Goal: Use online tool/utility: Utilize a website feature to perform a specific function

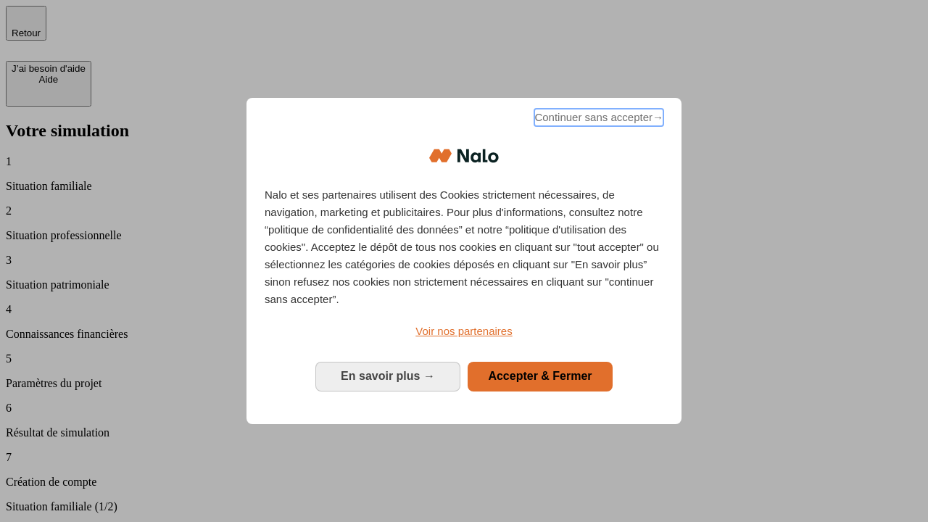
click at [598, 120] on span "Continuer sans accepter →" at bounding box center [599, 117] width 129 height 17
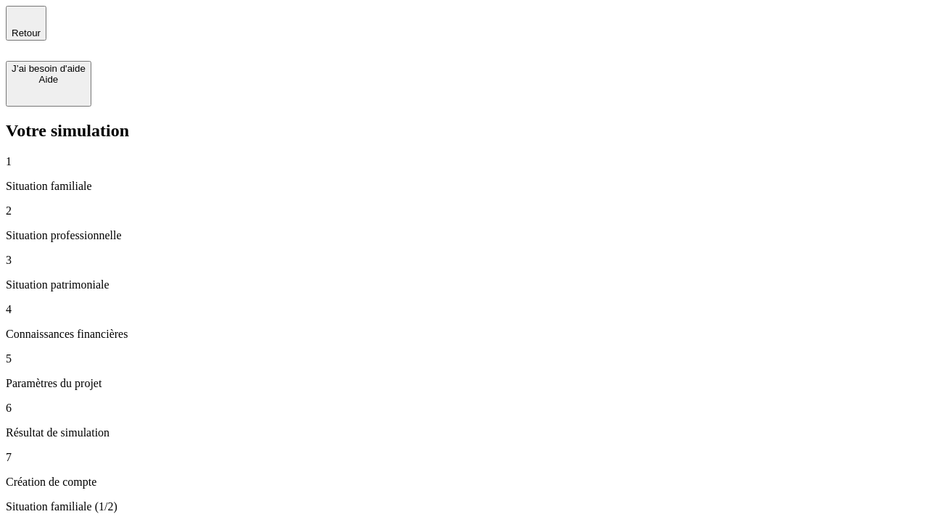
type input "30 000"
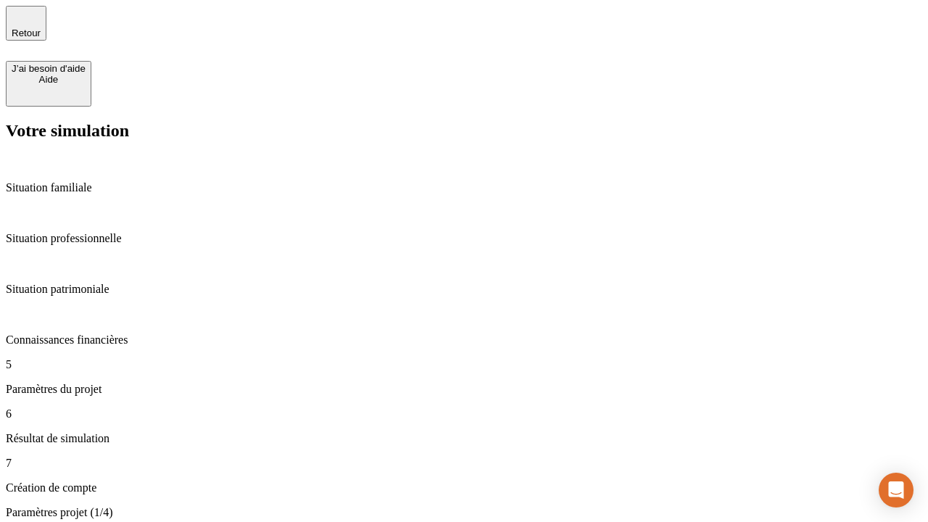
type input "25"
type input "5"
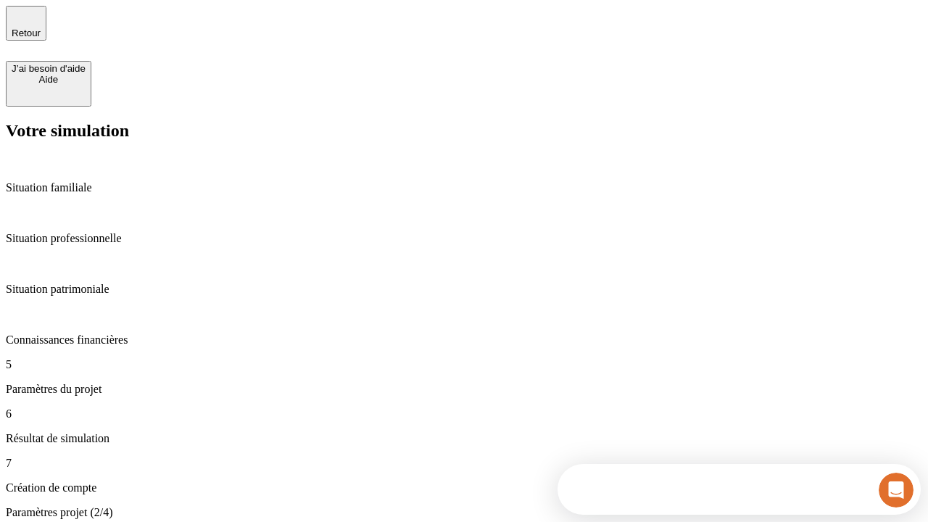
type input "1 000"
type input "640"
